Goal: Task Accomplishment & Management: Use online tool/utility

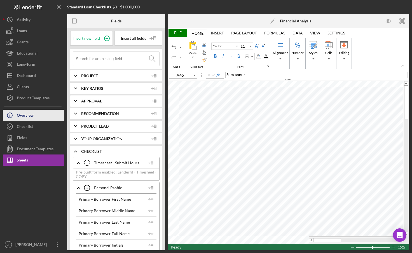
type input "L9"
type input "10"
type input "D4"
type input "Lato"
type input "10.5"
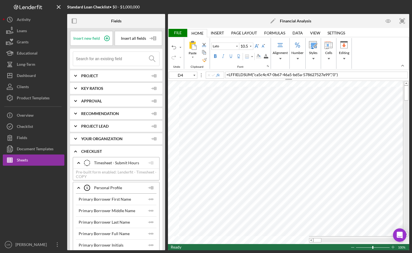
type input "A45"
type input "Calibri"
type input "11"
type input "B7"
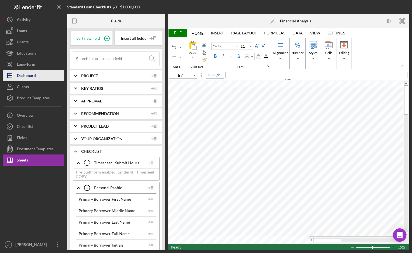
click at [26, 77] on div "Dashboard" at bounding box center [26, 76] width 19 height 13
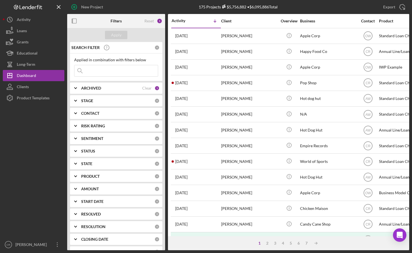
click at [115, 71] on input at bounding box center [115, 70] width 83 height 11
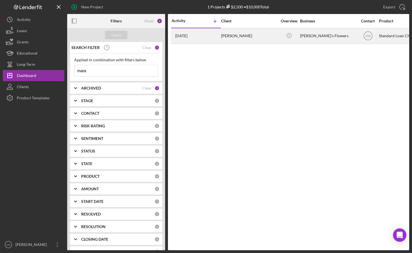
type input "mara"
click at [247, 34] on div "[PERSON_NAME]" at bounding box center [249, 36] width 56 height 15
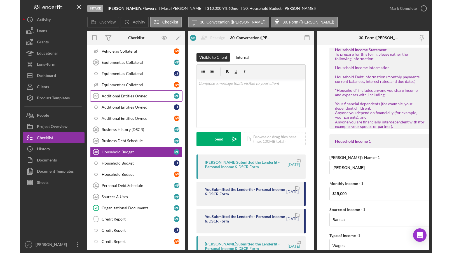
scroll to position [111, 0]
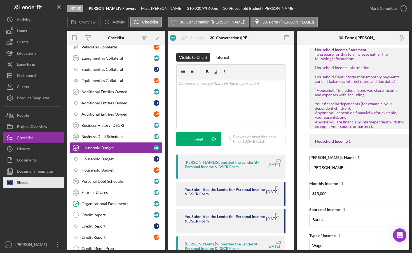
click at [34, 181] on button "Sheets" at bounding box center [34, 182] width 62 height 11
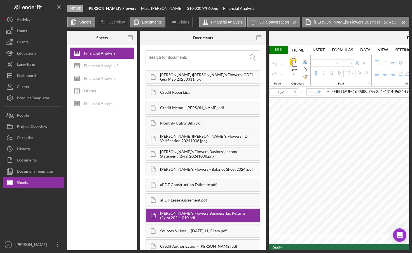
type input "Calibri"
type input "11"
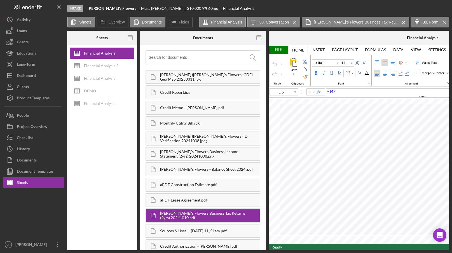
drag, startPoint x: 195, startPoint y: 251, endPoint x: 227, endPoint y: 251, distance: 31.6
click at [227, 251] on div "Intake [PERSON_NAME]'s Flowers [PERSON_NAME] $10,000 9 % 60 mo Financial Analys…" at bounding box center [226, 126] width 452 height 253
drag, startPoint x: 219, startPoint y: 251, endPoint x: 249, endPoint y: 249, distance: 30.5
click at [249, 249] on div "Intake [PERSON_NAME]'s Flowers [PERSON_NAME] $10,000 9 % 60 mo Financial Analys…" at bounding box center [226, 126] width 452 height 253
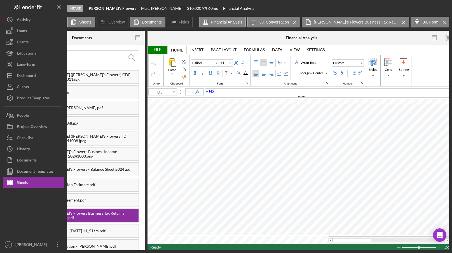
scroll to position [0, 156]
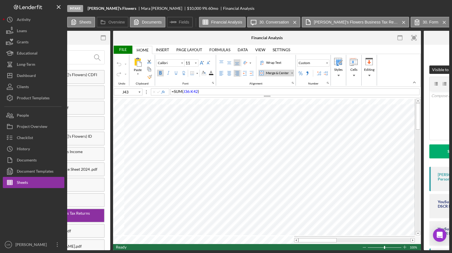
type input "L26"
type input "10"
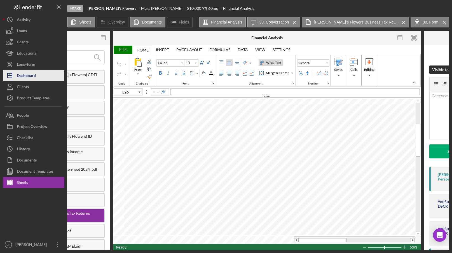
type input "J43"
type input "11"
